Goal: Information Seeking & Learning: Learn about a topic

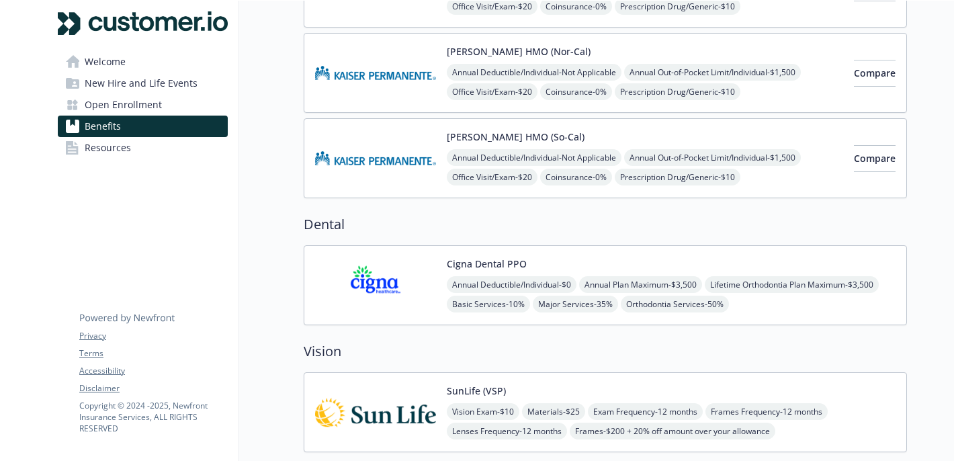
scroll to position [370, 0]
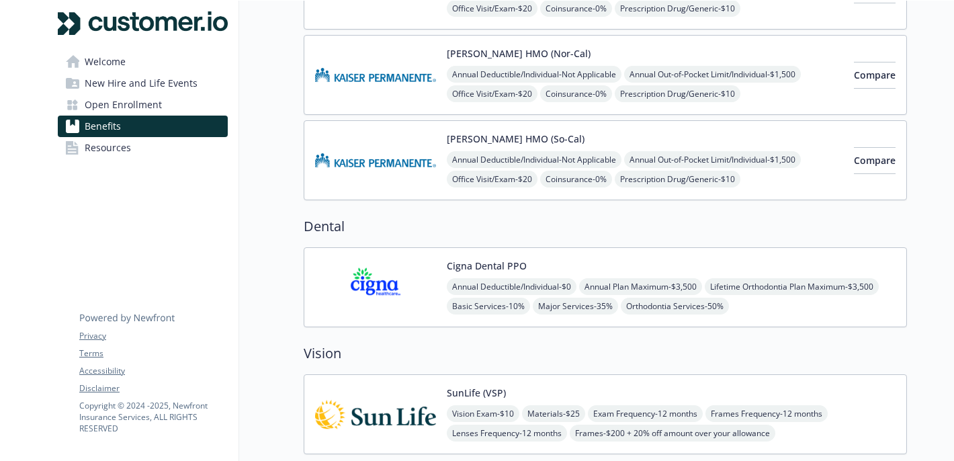
click at [122, 93] on span "New Hire and Life Events" at bounding box center [141, 83] width 113 height 21
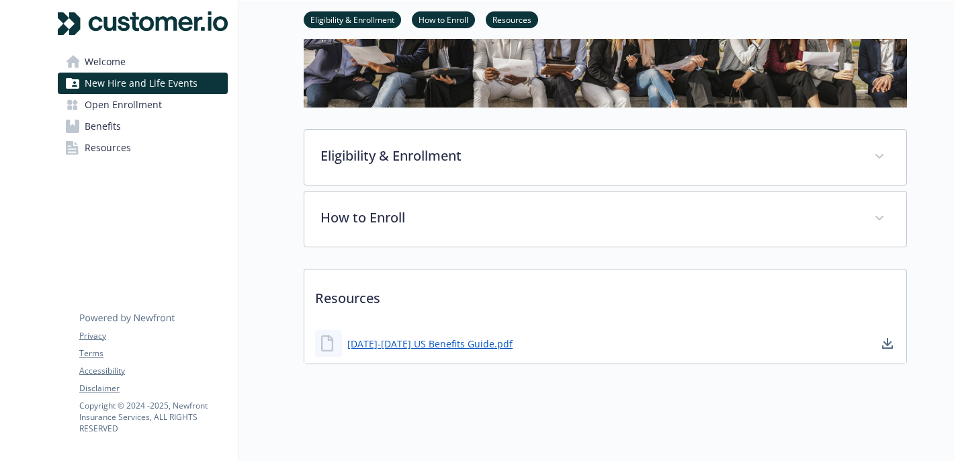
click at [111, 59] on span "Welcome" at bounding box center [105, 61] width 41 height 21
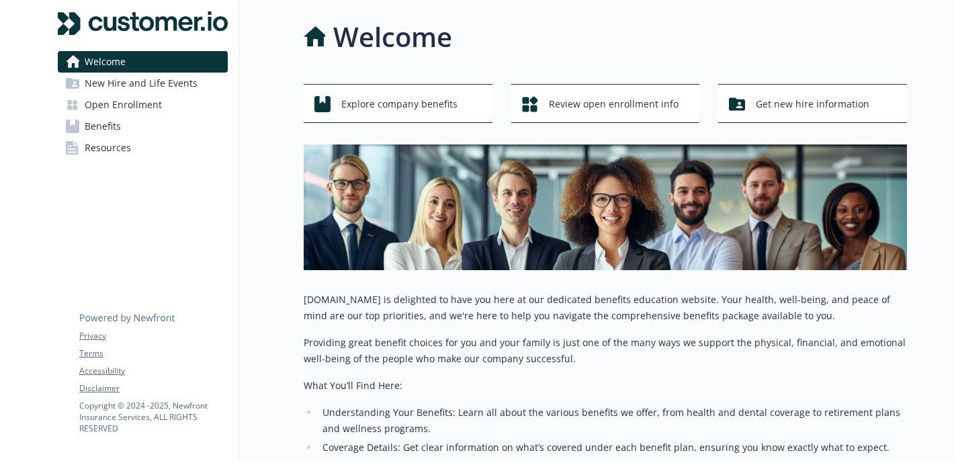
click at [157, 90] on span "New Hire and Life Events" at bounding box center [141, 83] width 113 height 21
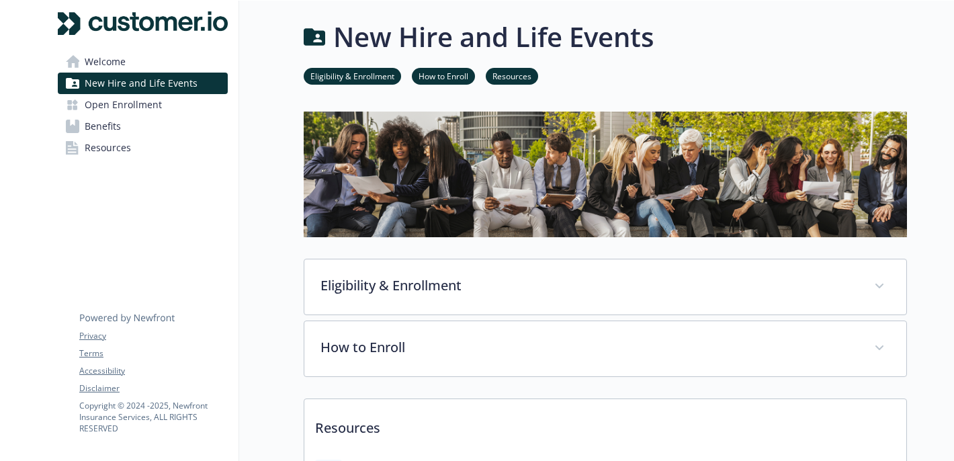
scroll to position [130, 0]
